Goal: Transaction & Acquisition: Download file/media

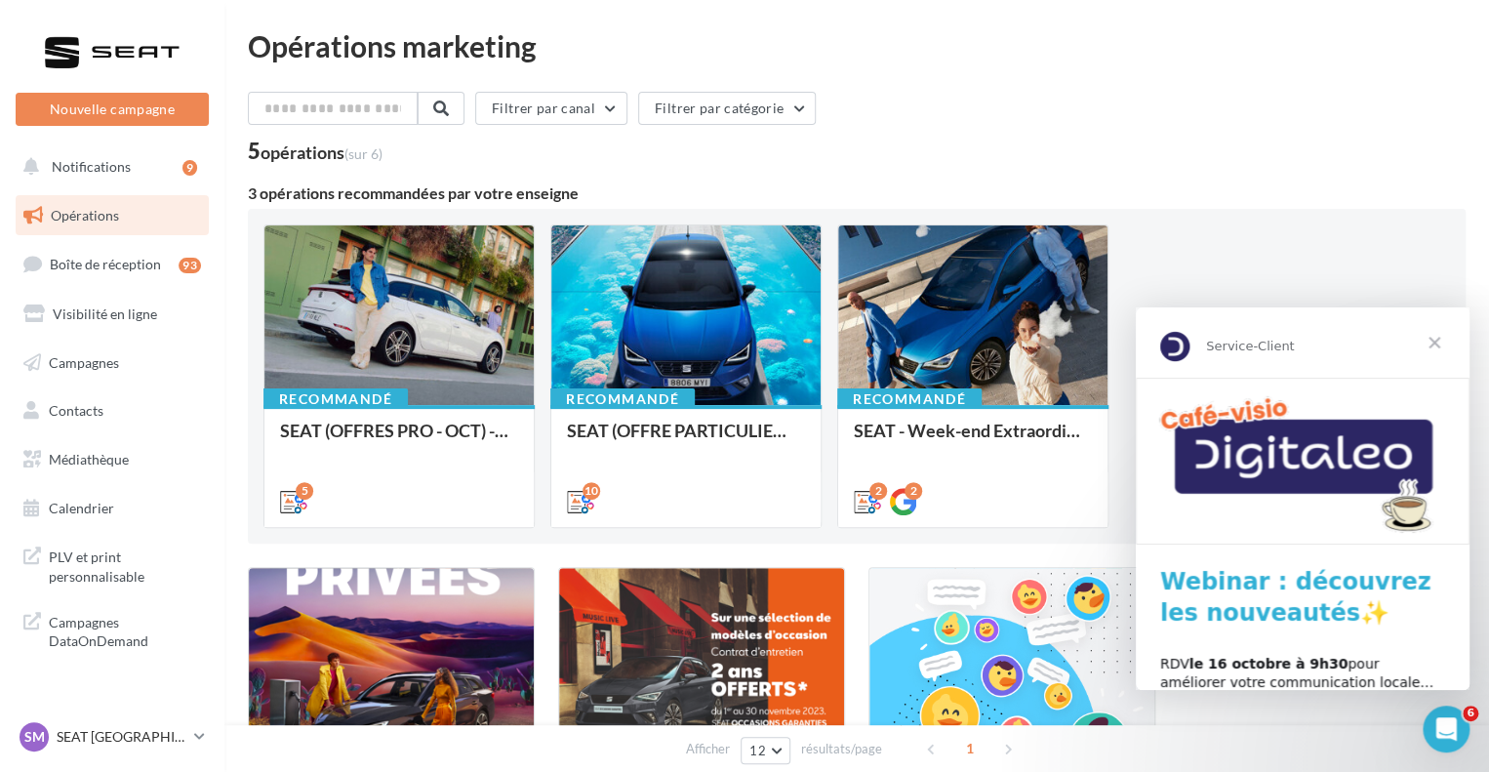
click at [247, 282] on div "Opérations marketing Filtrer par canal Filtrer par catégorie 5 opérations (sur …" at bounding box center [856, 494] width 1265 height 927
click at [112, 440] on link "Médiathèque" at bounding box center [112, 459] width 201 height 41
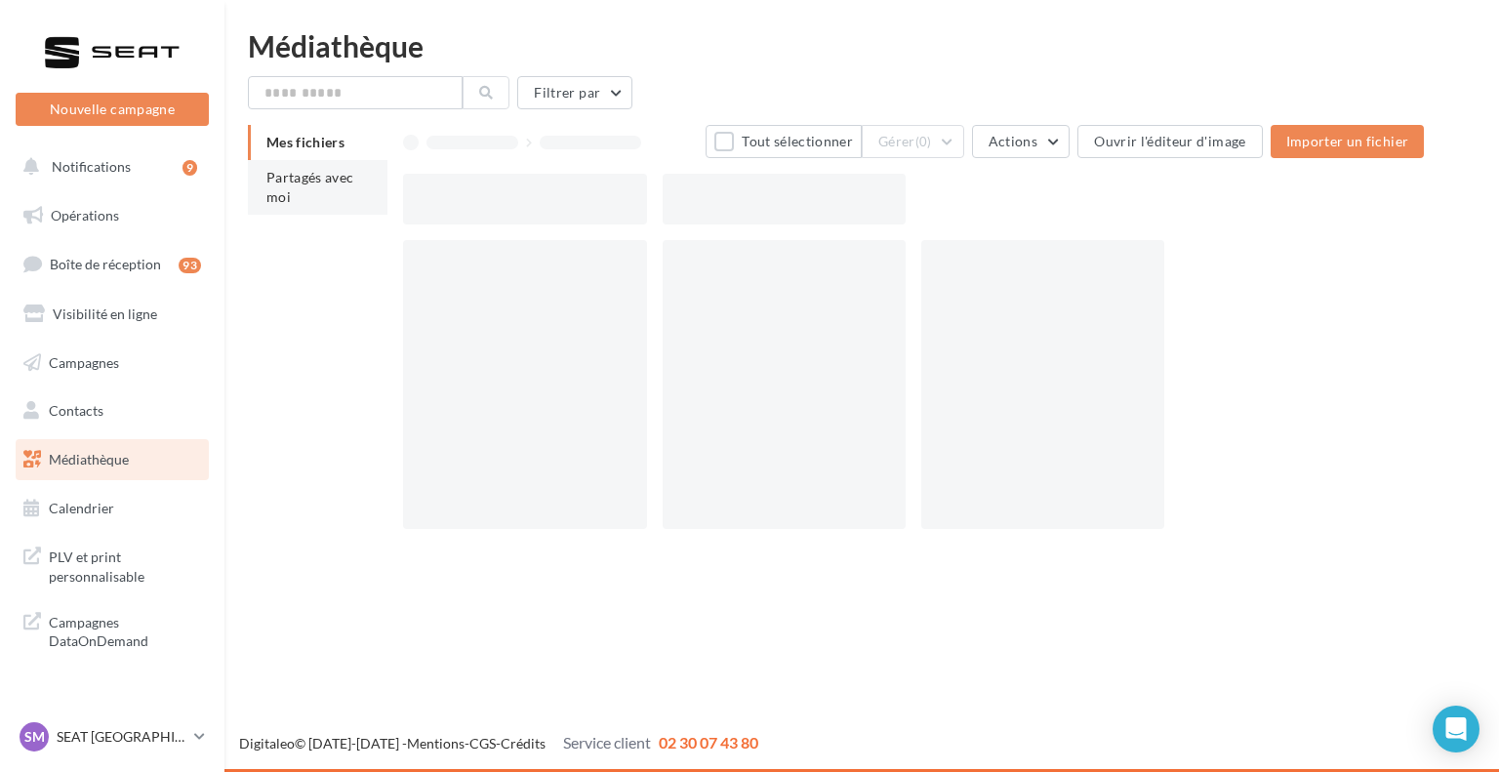
click at [331, 194] on li "Partagés avec moi" at bounding box center [318, 187] width 140 height 55
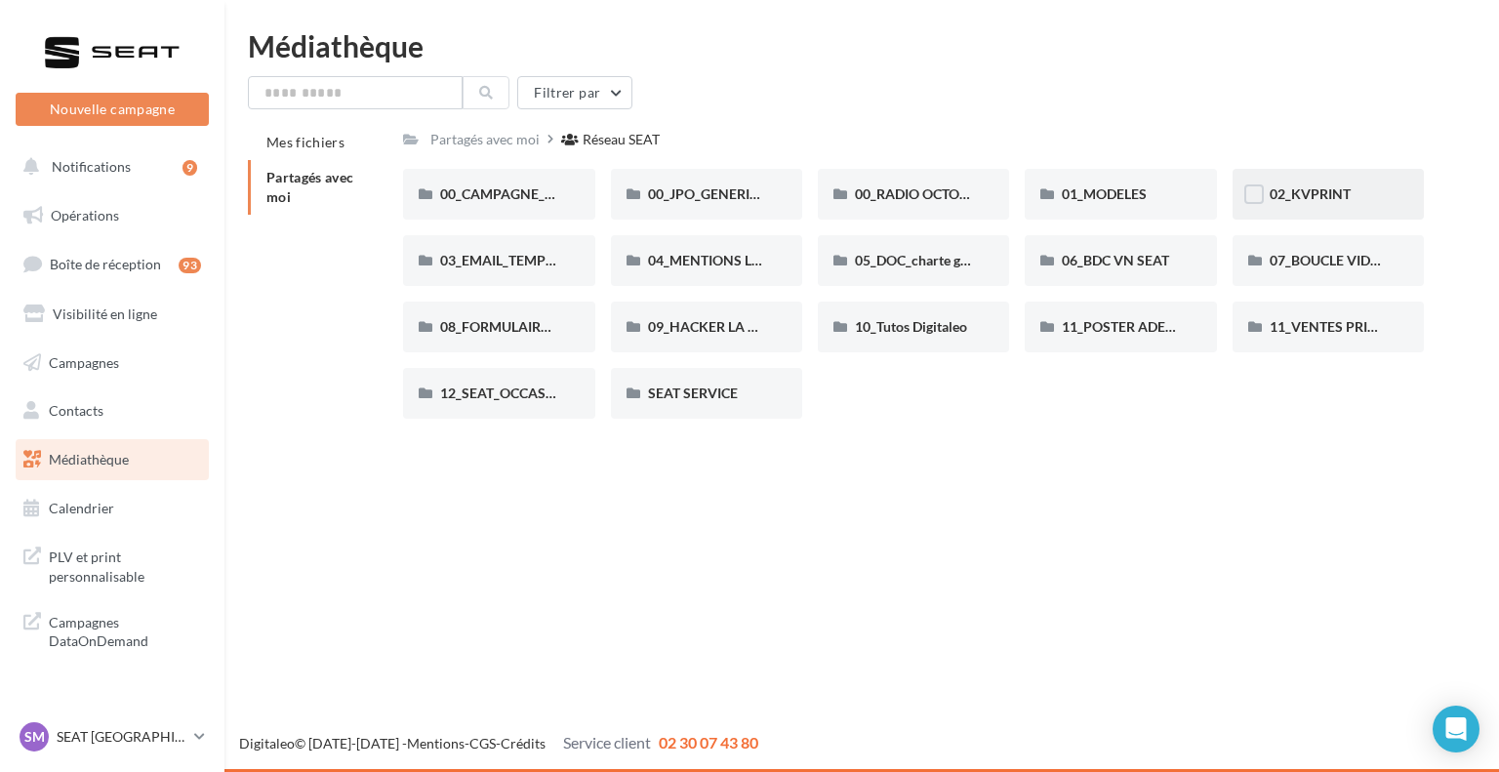
click at [1312, 186] on span "02_KVPRINT" at bounding box center [1310, 193] width 81 height 17
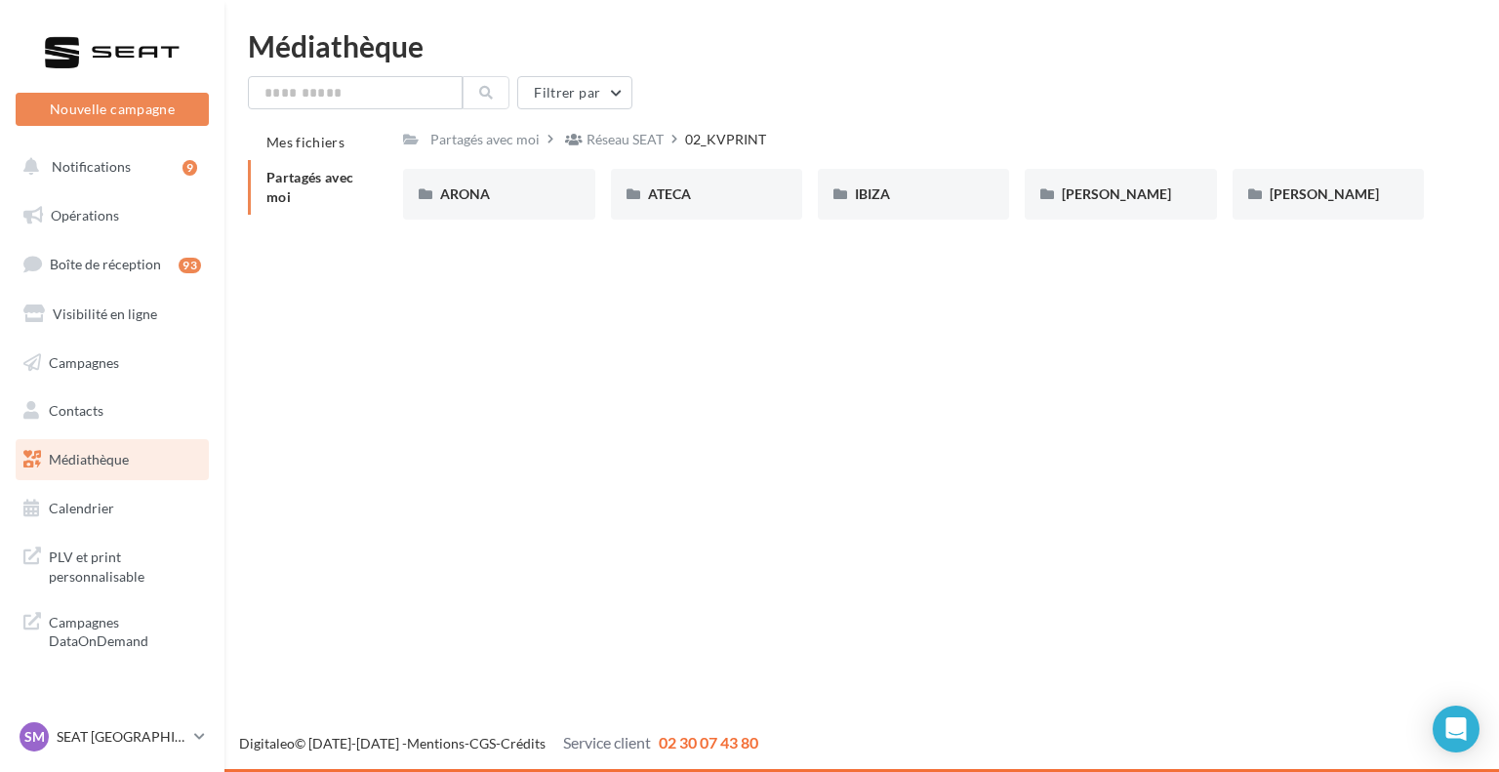
click at [636, 136] on div "Réseau SEAT" at bounding box center [625, 140] width 77 height 20
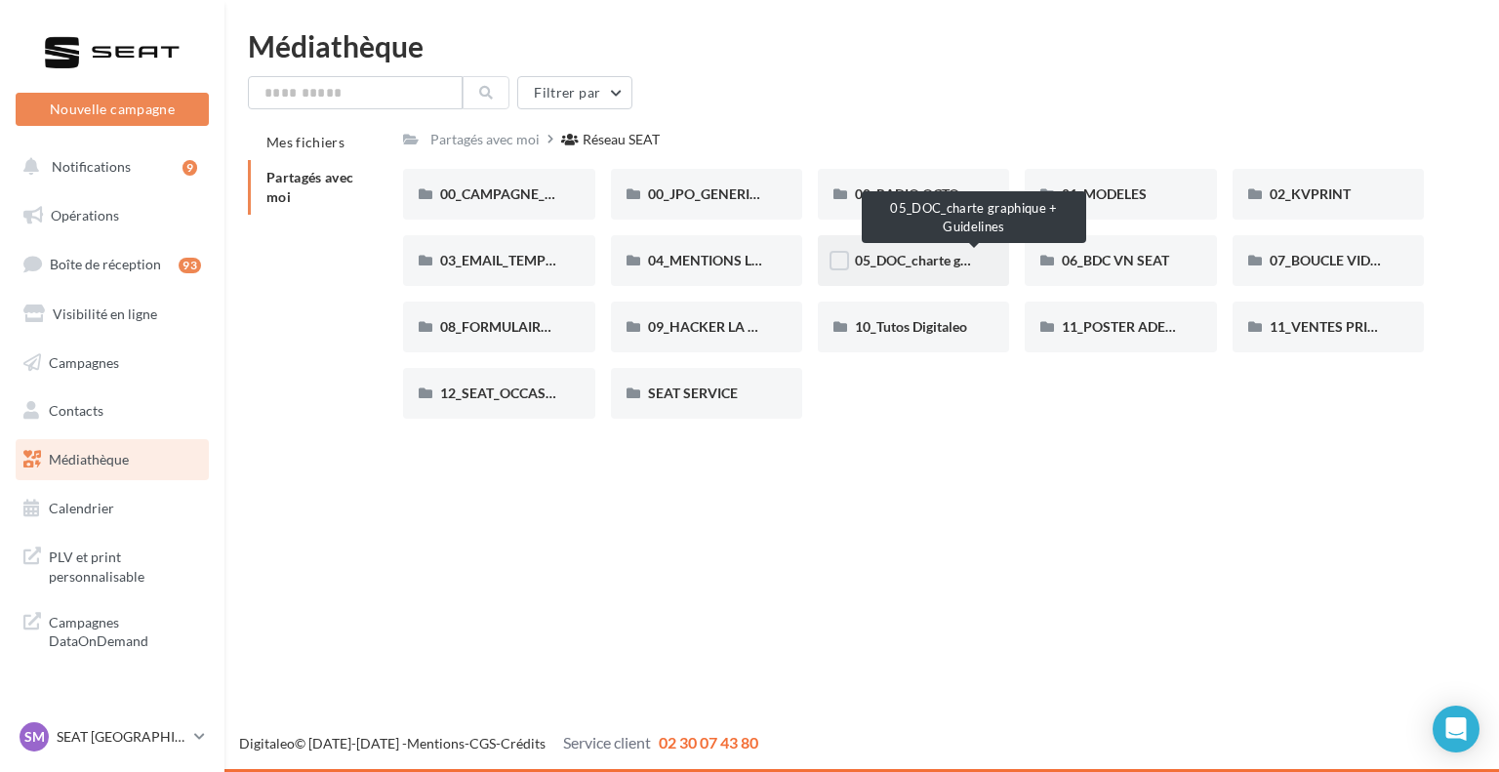
click at [917, 254] on span "05_DOC_charte graphique + Guidelines" at bounding box center [974, 260] width 238 height 17
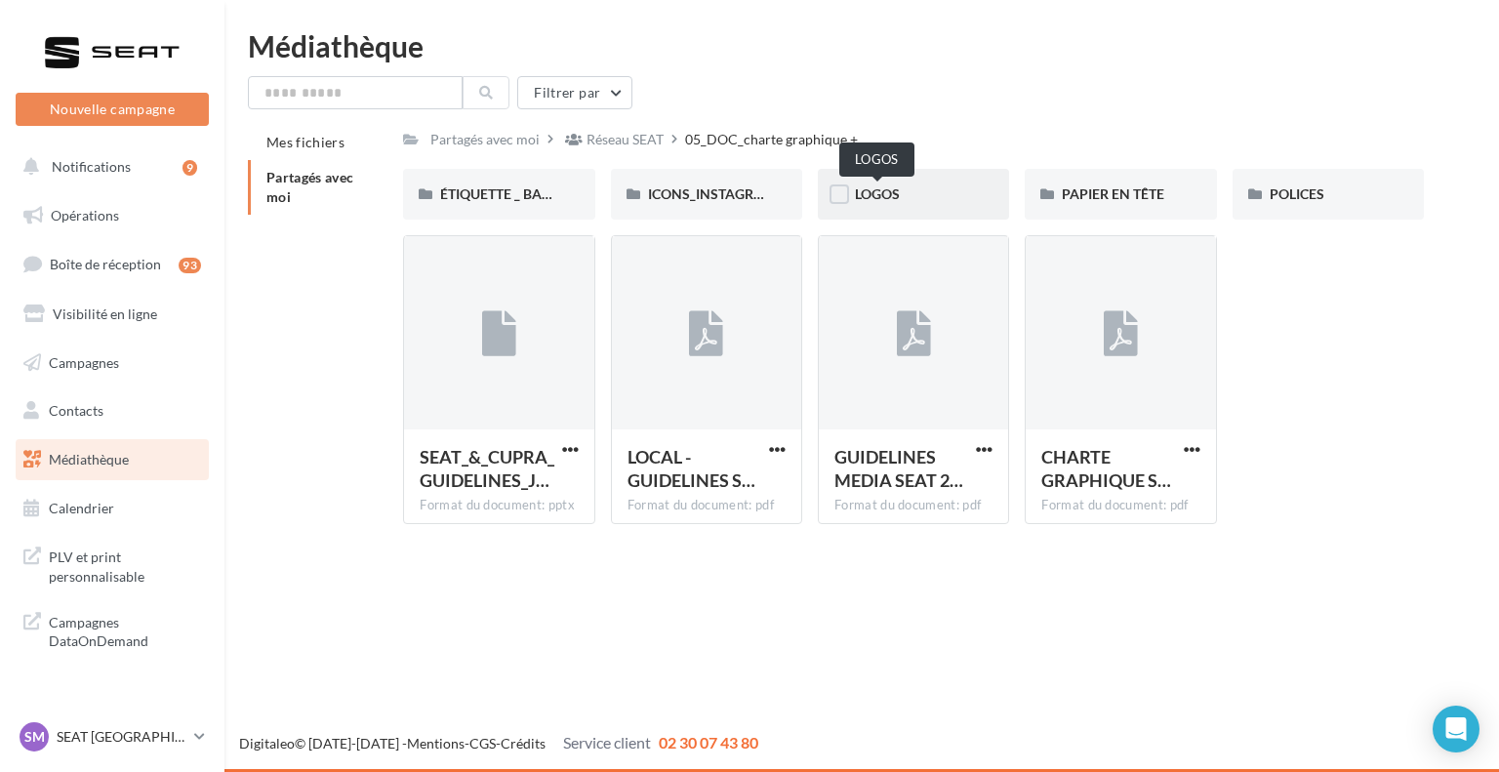
click at [886, 197] on span "LOGOS" at bounding box center [877, 193] width 45 height 17
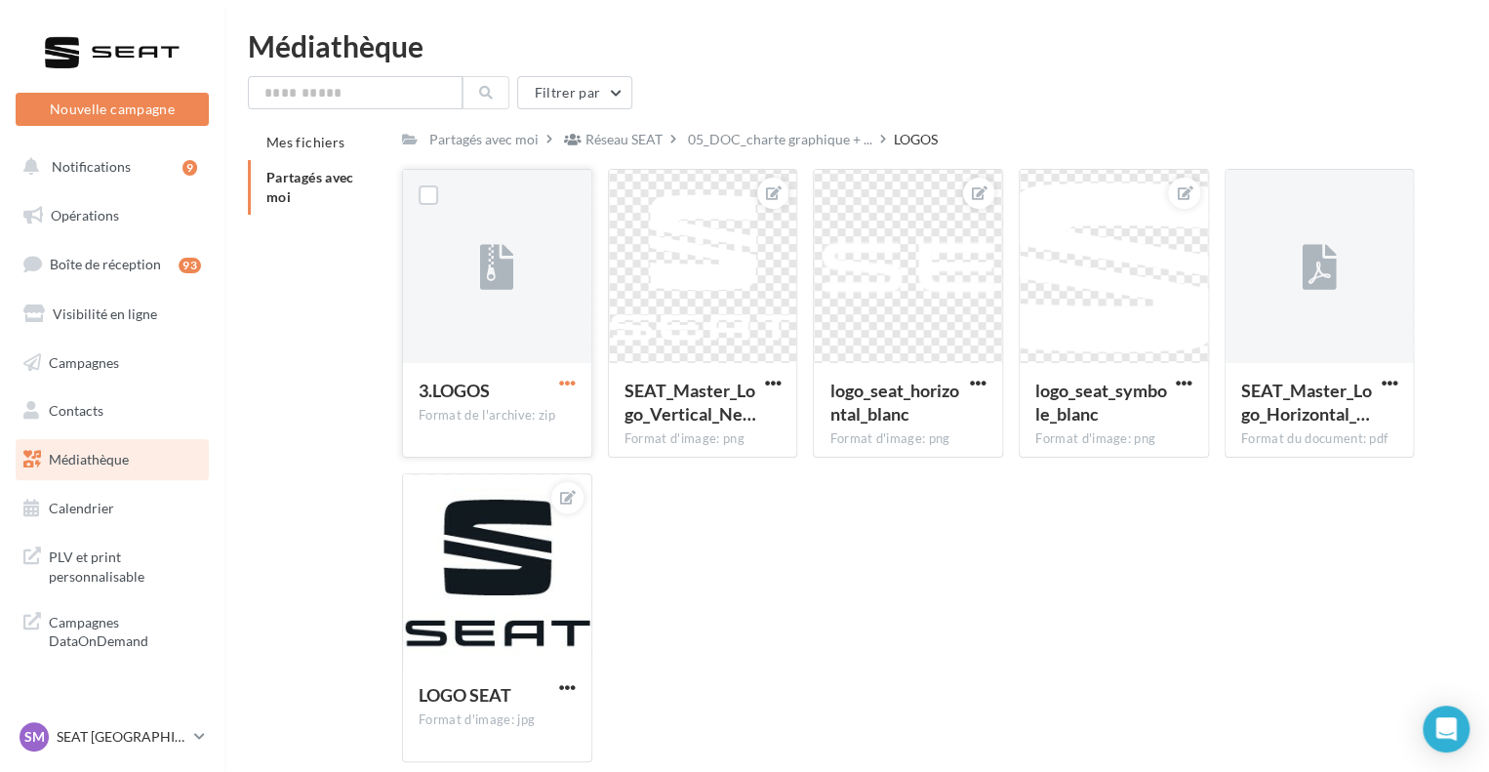
click at [562, 380] on span "button" at bounding box center [567, 383] width 17 height 17
click at [549, 421] on button "Télécharger" at bounding box center [482, 421] width 195 height 51
click at [949, 708] on div "3.LOGOS Format de l'archive: zip 3.LOGOS SEAT_Master_Logo_Vertical_Ne… Format d…" at bounding box center [916, 473] width 1028 height 609
click at [1305, 543] on div "3.LOGOS Format de l'archive: zip 3.LOGOS SEAT_Master_Logo_Vertical_Ne… Format d…" at bounding box center [916, 473] width 1028 height 609
click at [176, 729] on p "SEAT [GEOGRAPHIC_DATA]" at bounding box center [122, 737] width 130 height 20
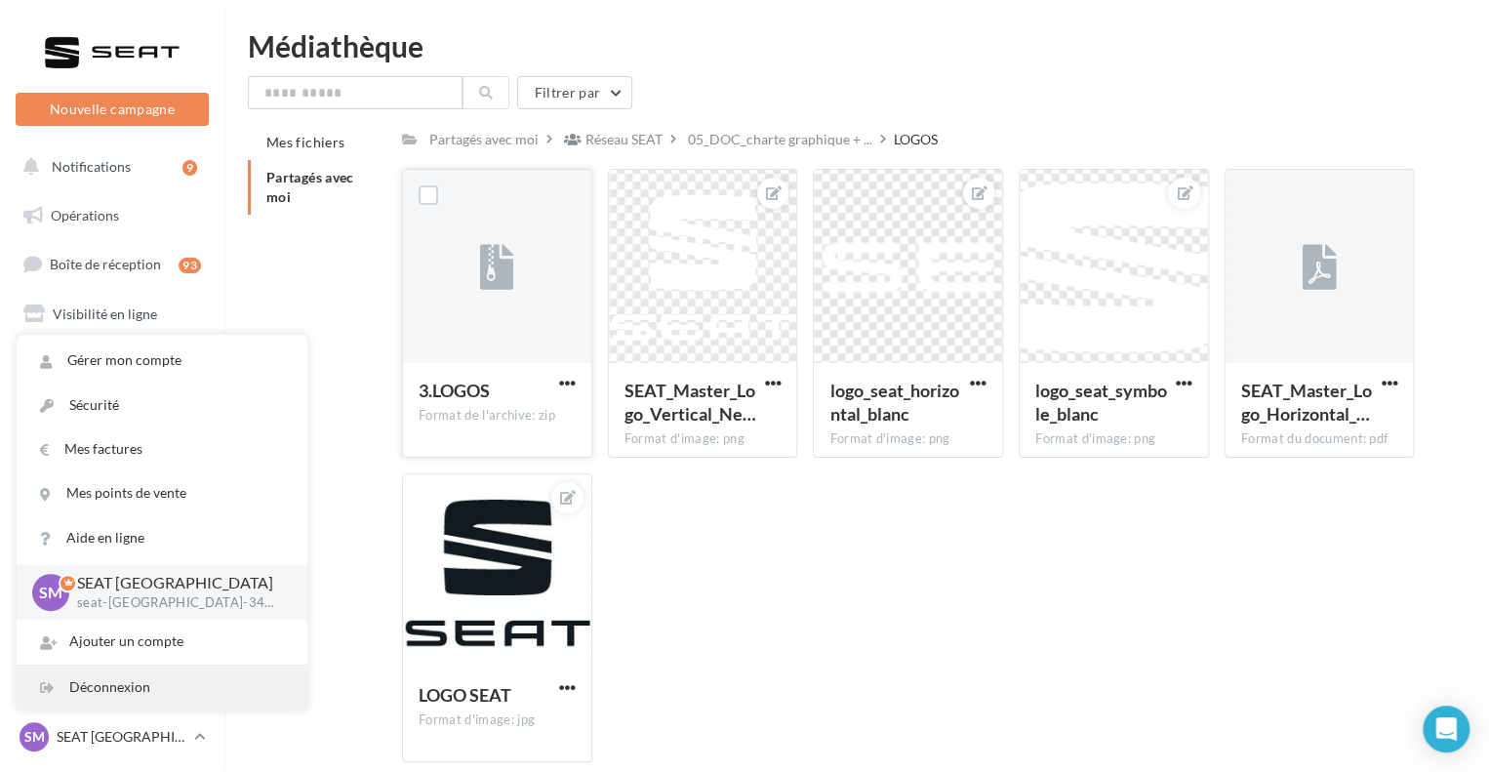
click at [132, 692] on div "Déconnexion" at bounding box center [162, 688] width 291 height 44
